Goal: Task Accomplishment & Management: Use online tool/utility

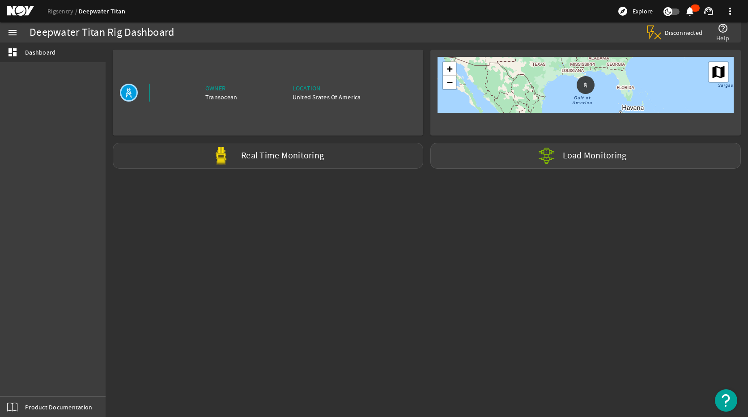
click at [327, 162] on div "Real Time Monitoring" at bounding box center [268, 156] width 310 height 26
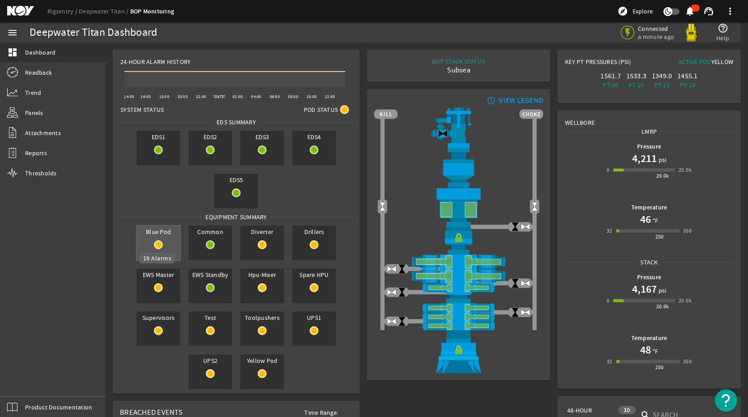
click at [139, 247] on rigsentry-circle-icon at bounding box center [158, 244] width 44 height 9
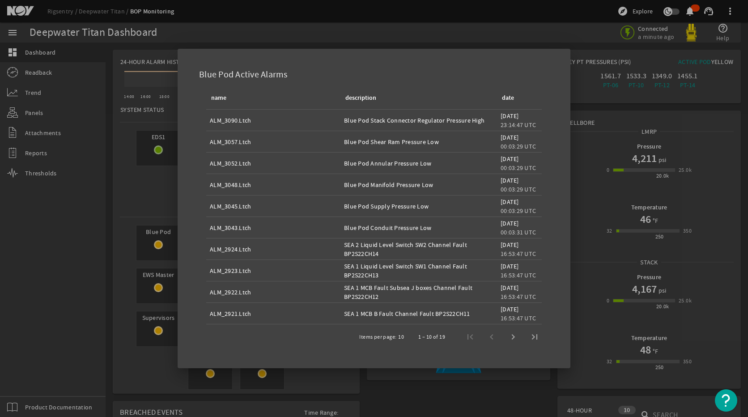
drag, startPoint x: 394, startPoint y: 297, endPoint x: 327, endPoint y: 286, distance: 67.5
click at [327, 286] on tr "ALM_2922.Ltch SEA 1 MCB Fault Subsea J boxes Channel Fault BP2S22CH12 [DATE] 16…" at bounding box center [373, 291] width 335 height 21
drag, startPoint x: 327, startPoint y: 286, endPoint x: 411, endPoint y: 297, distance: 84.3
click at [411, 297] on div "SEA 1 MCB Fault Subsea J boxes Channel Fault BP2S22CH12" at bounding box center [418, 292] width 149 height 18
click at [528, 336] on span "Last page" at bounding box center [534, 336] width 21 height 21
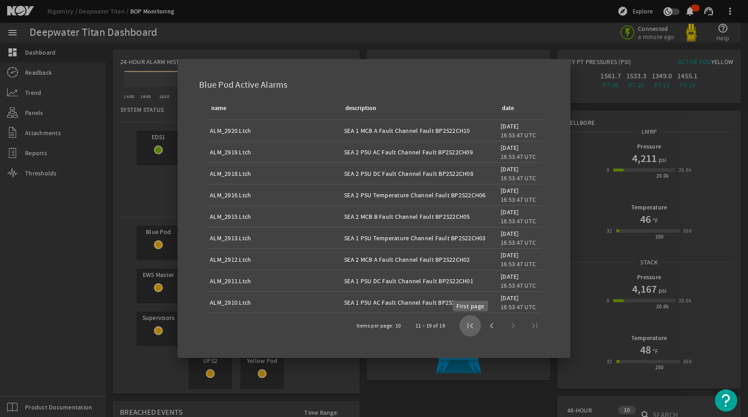
click at [472, 328] on span "First page" at bounding box center [469, 325] width 21 height 21
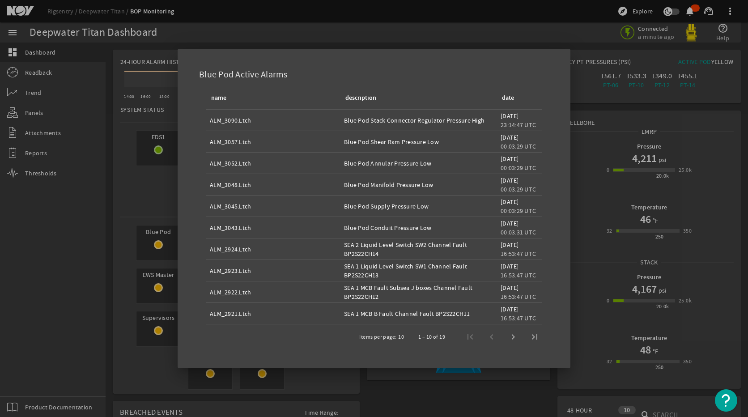
drag, startPoint x: 143, startPoint y: 187, endPoint x: 136, endPoint y: 170, distance: 18.4
click at [143, 188] on div at bounding box center [374, 208] width 748 height 417
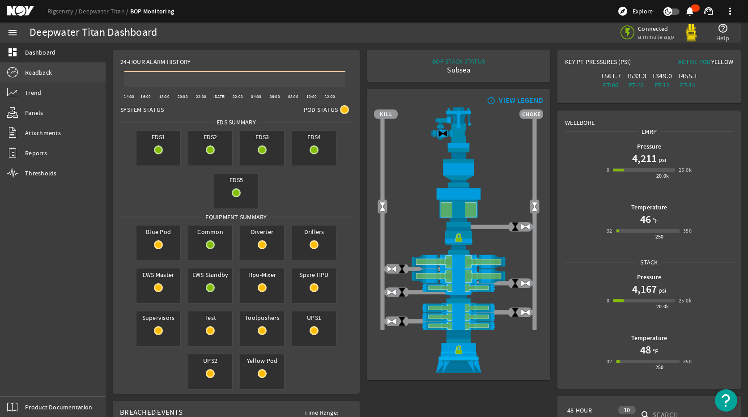
click at [54, 69] on link "Readback" at bounding box center [53, 73] width 106 height 20
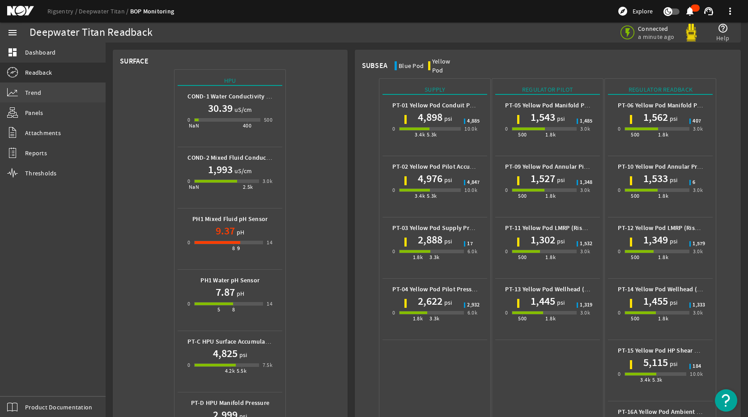
click at [27, 84] on link "Trend" at bounding box center [53, 93] width 106 height 20
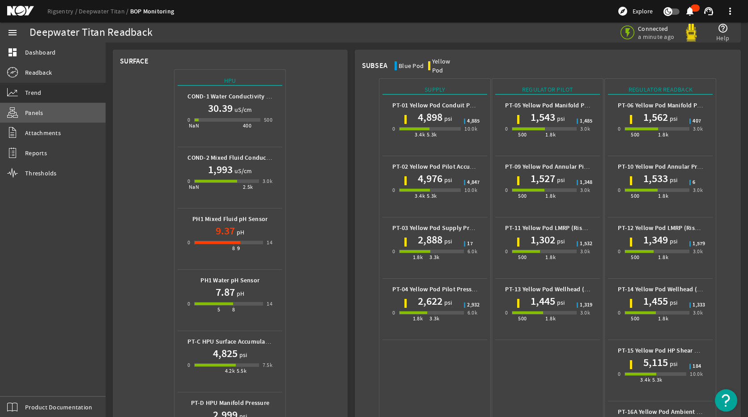
click at [41, 110] on span "Panels" at bounding box center [34, 112] width 18 height 9
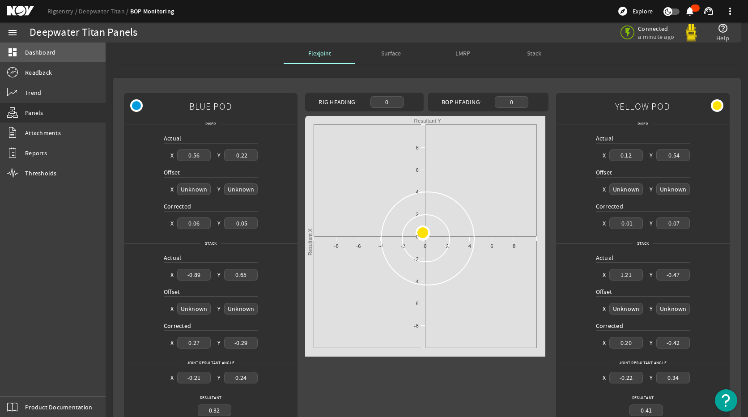
click at [41, 55] on span "Dashboard" at bounding box center [40, 52] width 30 height 9
